Goal: Information Seeking & Learning: Learn about a topic

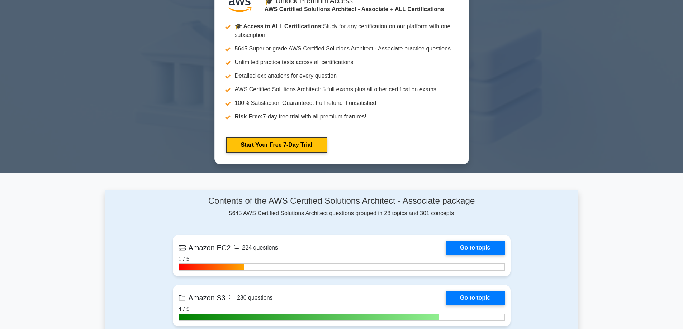
scroll to position [394, 0]
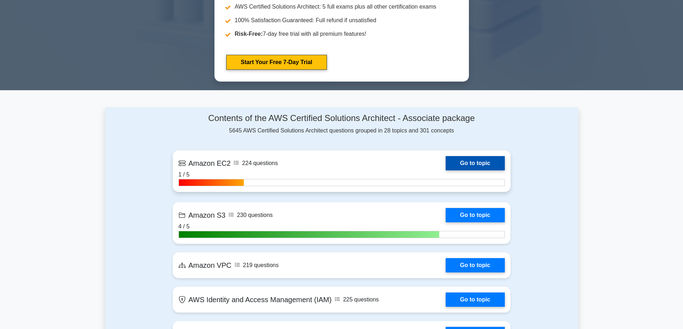
click at [446, 171] on link "Go to topic" at bounding box center [475, 163] width 59 height 14
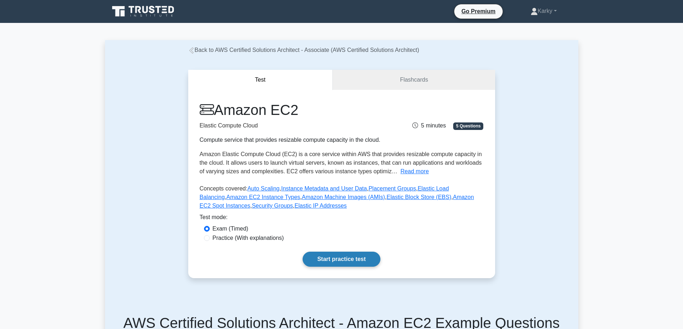
click at [344, 262] on link "Start practice test" at bounding box center [342, 259] width 78 height 15
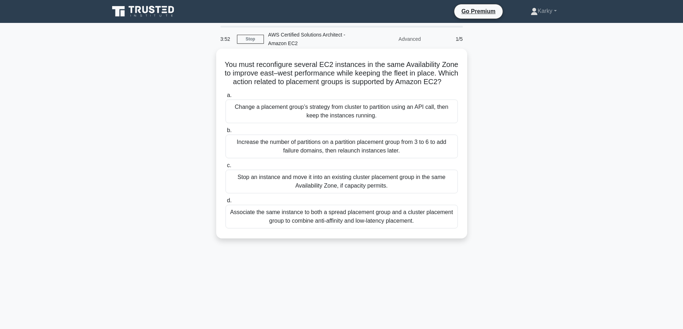
click at [375, 118] on div "Change a placement group’s strategy from cluster to partition using an API call…" at bounding box center [341, 112] width 232 height 24
click at [225, 98] on input "a. Change a placement group’s strategy from cluster to partition using an API c…" at bounding box center [225, 95] width 0 height 5
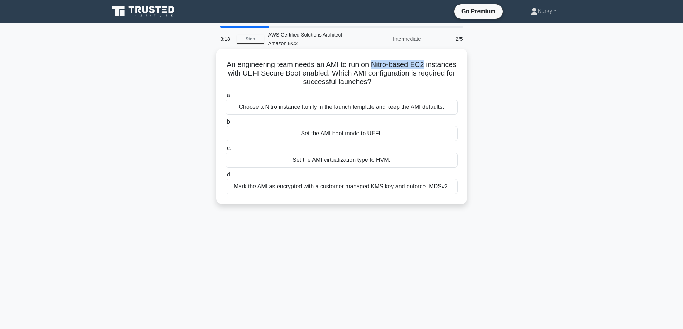
drag, startPoint x: 389, startPoint y: 63, endPoint x: 449, endPoint y: 64, distance: 60.6
click at [449, 64] on h5 "An engineering team needs an AMI to run on Nitro-based EC2 instances with UEFI …" at bounding box center [342, 73] width 234 height 27
click at [349, 133] on div "Set the AMI boot mode to UEFI." at bounding box center [341, 133] width 232 height 15
click at [225, 124] on input "b. Set the AMI boot mode to UEFI." at bounding box center [225, 122] width 0 height 5
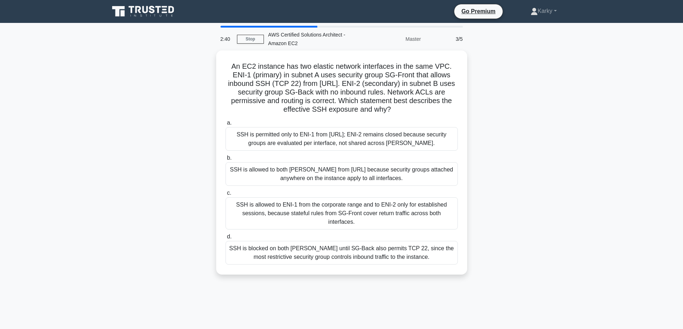
click at [349, 133] on div "SSH is permitted only to ENI-1 from 203.0.113.0/24; ENI-2 remains closed becaus…" at bounding box center [341, 139] width 232 height 24
click at [225, 125] on input "a. SSH is permitted only to ENI-1 from 203.0.113.0/24; ENI-2 remains closed bec…" at bounding box center [225, 123] width 0 height 5
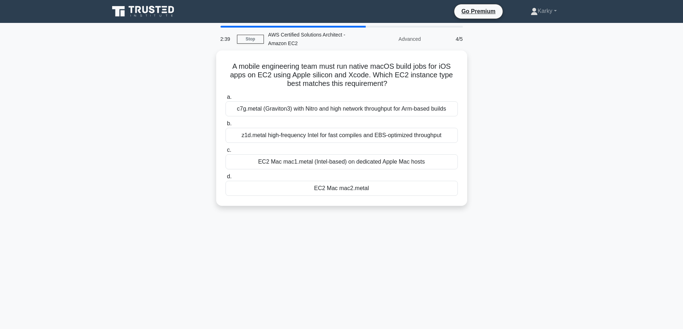
click at [349, 133] on div "z1d.metal high-frequency Intel for fast compiles and EBS-optimized throughput" at bounding box center [341, 135] width 232 height 15
click at [225, 126] on input "b. z1d.metal high-frequency Intel for fast compiles and EBS-optimized throughput" at bounding box center [225, 124] width 0 height 5
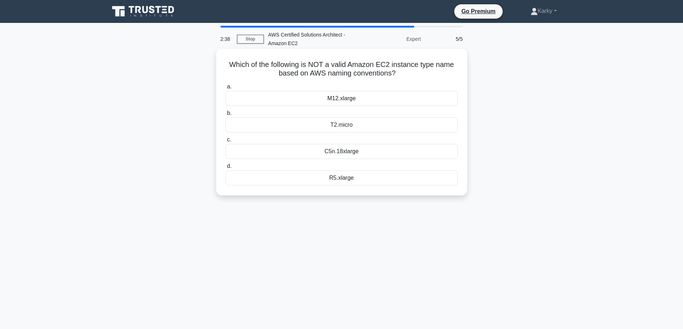
click at [349, 123] on div "T2.micro" at bounding box center [341, 125] width 232 height 15
click at [225, 116] on input "b. T2.micro" at bounding box center [225, 113] width 0 height 5
